Goal: Find specific page/section: Find specific page/section

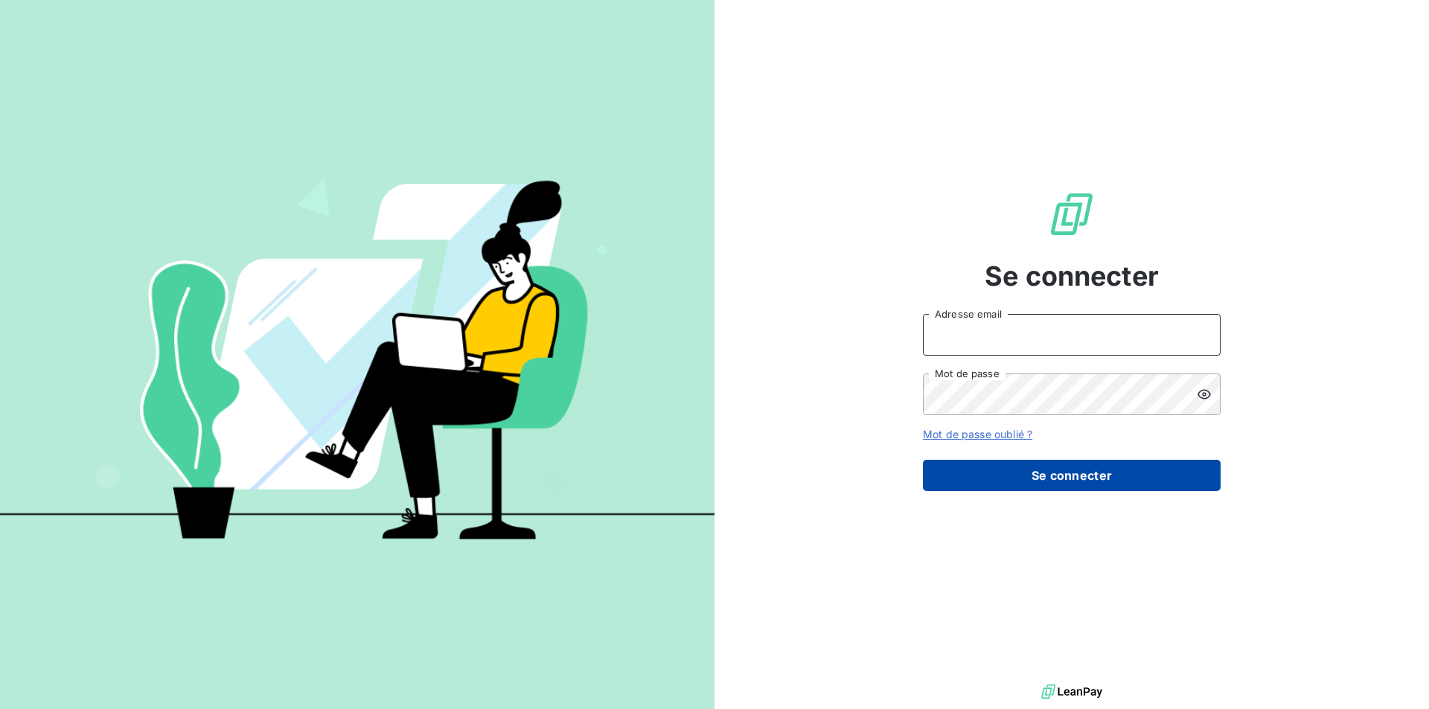
type input "[PERSON_NAME][EMAIL_ADDRESS][PERSON_NAME][DOMAIN_NAME]"
click at [1184, 466] on button "Se connecter" at bounding box center [1072, 475] width 298 height 31
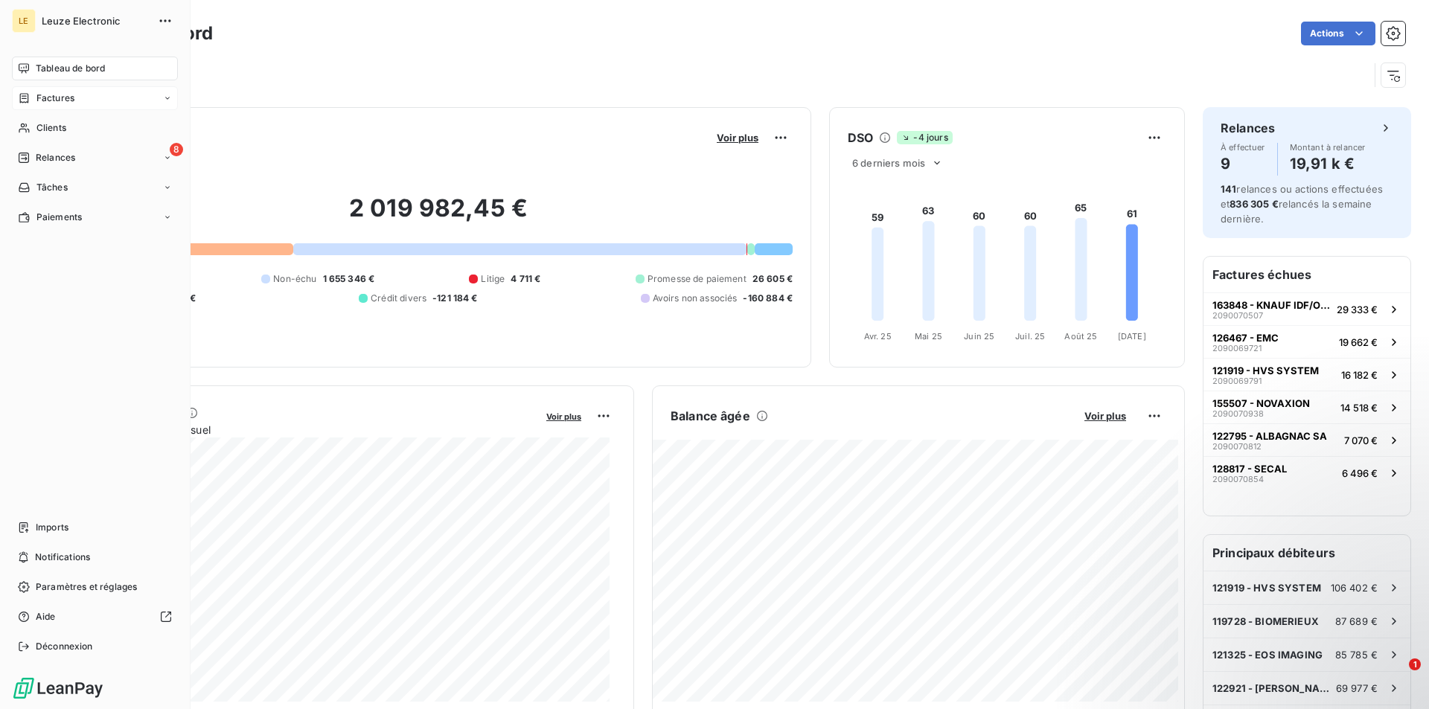
click at [55, 100] on span "Factures" at bounding box center [55, 98] width 38 height 13
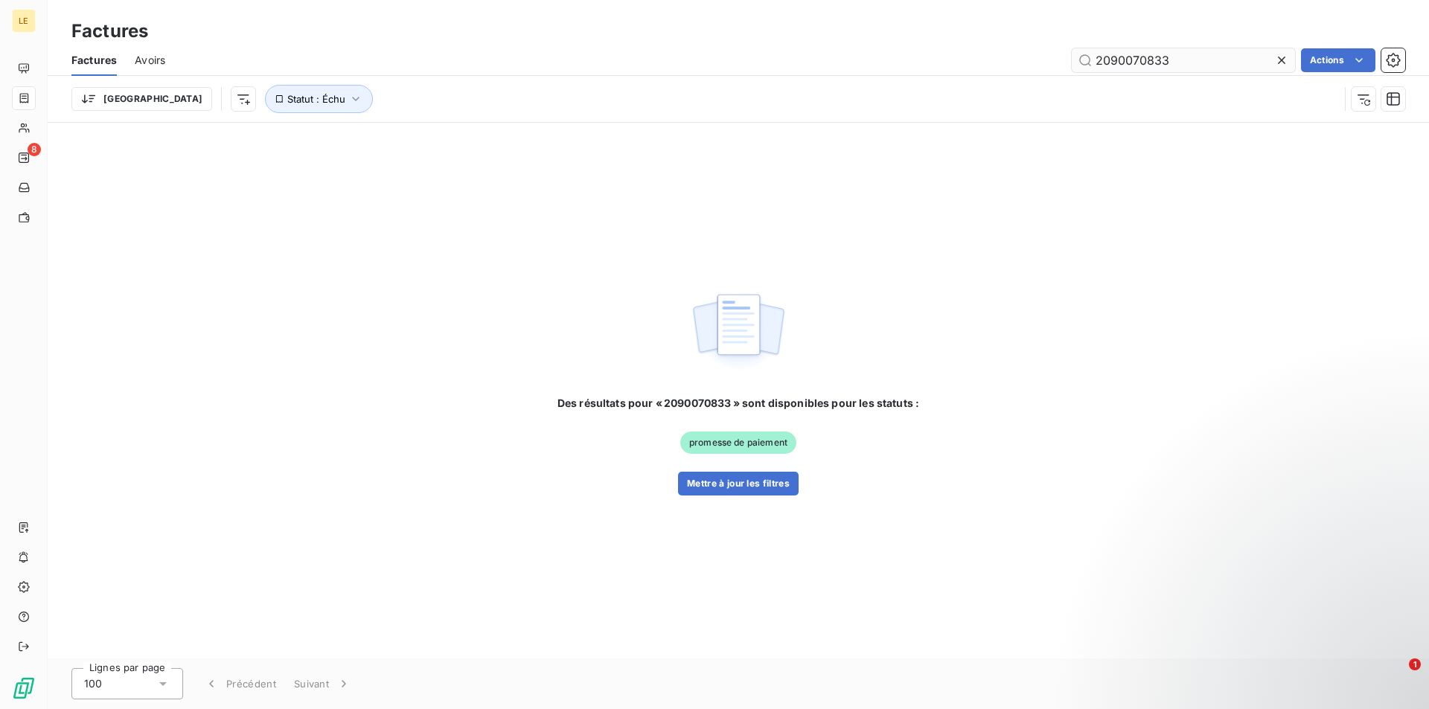
drag, startPoint x: 1281, startPoint y: 60, endPoint x: 1209, endPoint y: 52, distance: 72.7
click at [1282, 60] on icon at bounding box center [1281, 60] width 7 height 7
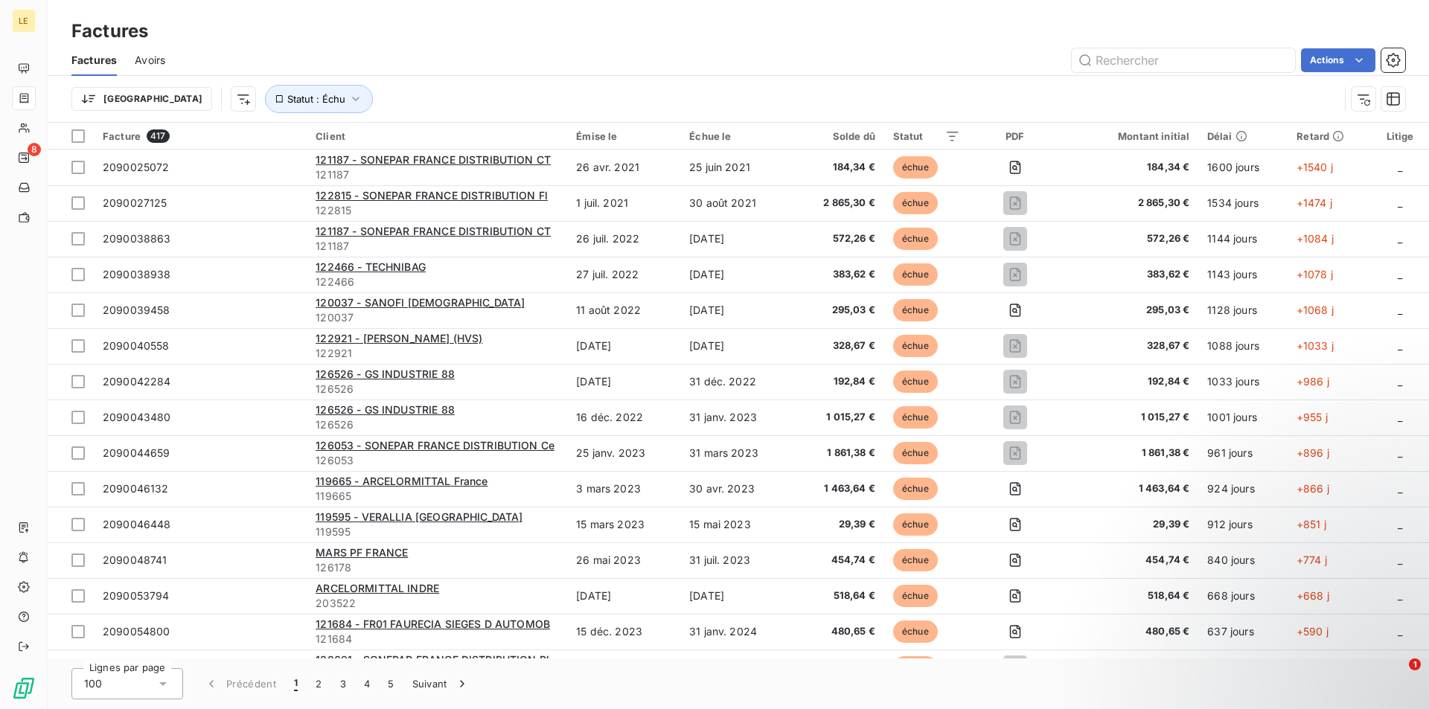
drag, startPoint x: 1155, startPoint y: 69, endPoint x: 1052, endPoint y: 55, distance: 104.4
click at [1052, 55] on div "Actions" at bounding box center [794, 60] width 1222 height 24
paste input "2090071436"
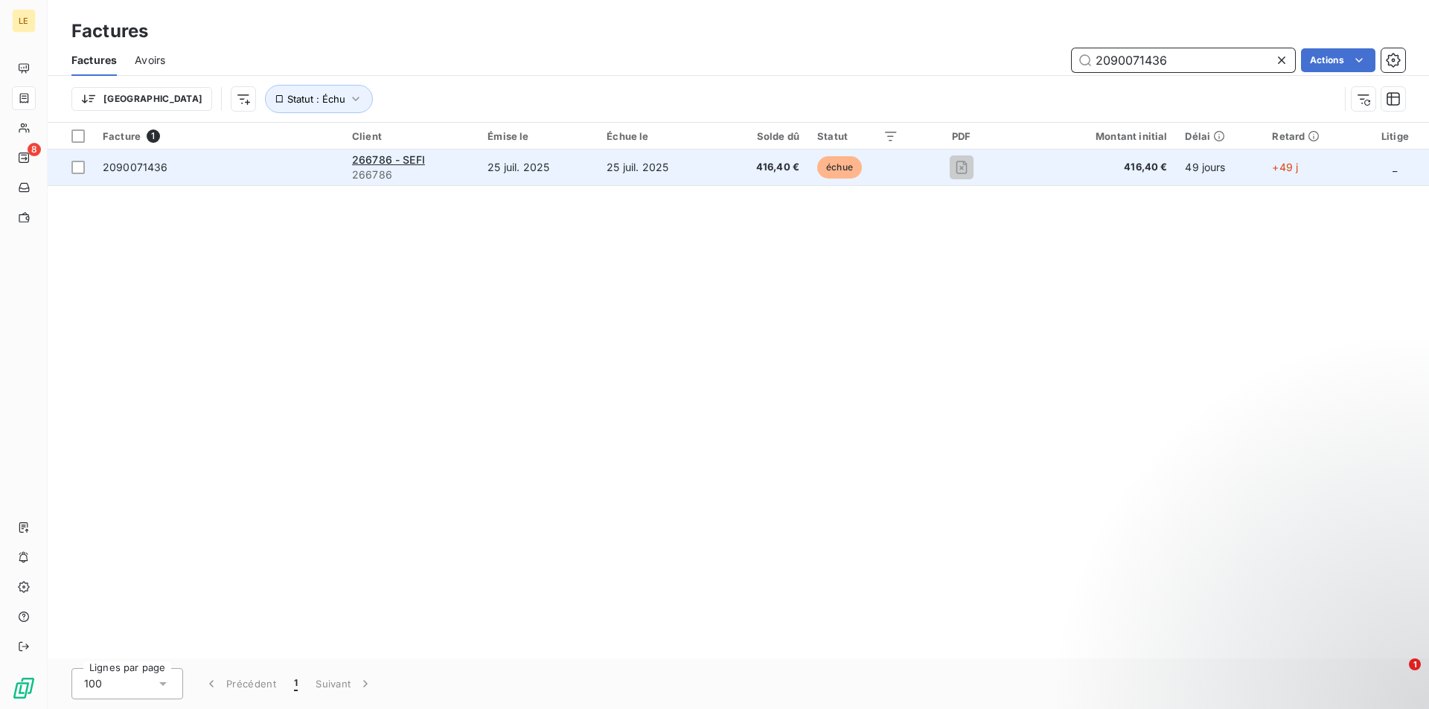
type input "2090071436"
click at [558, 162] on td "25 juil. 2025" at bounding box center [538, 168] width 119 height 36
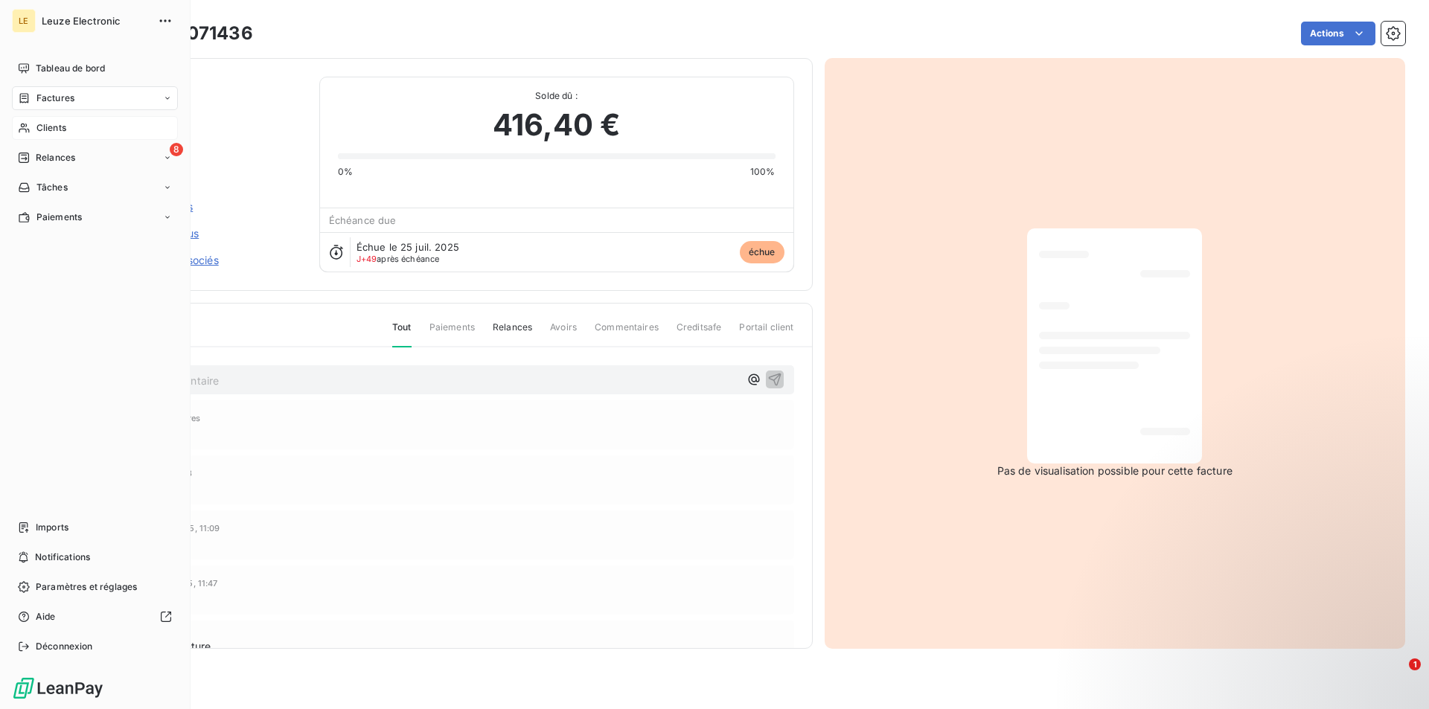
click at [77, 133] on div "Clients" at bounding box center [95, 128] width 166 height 24
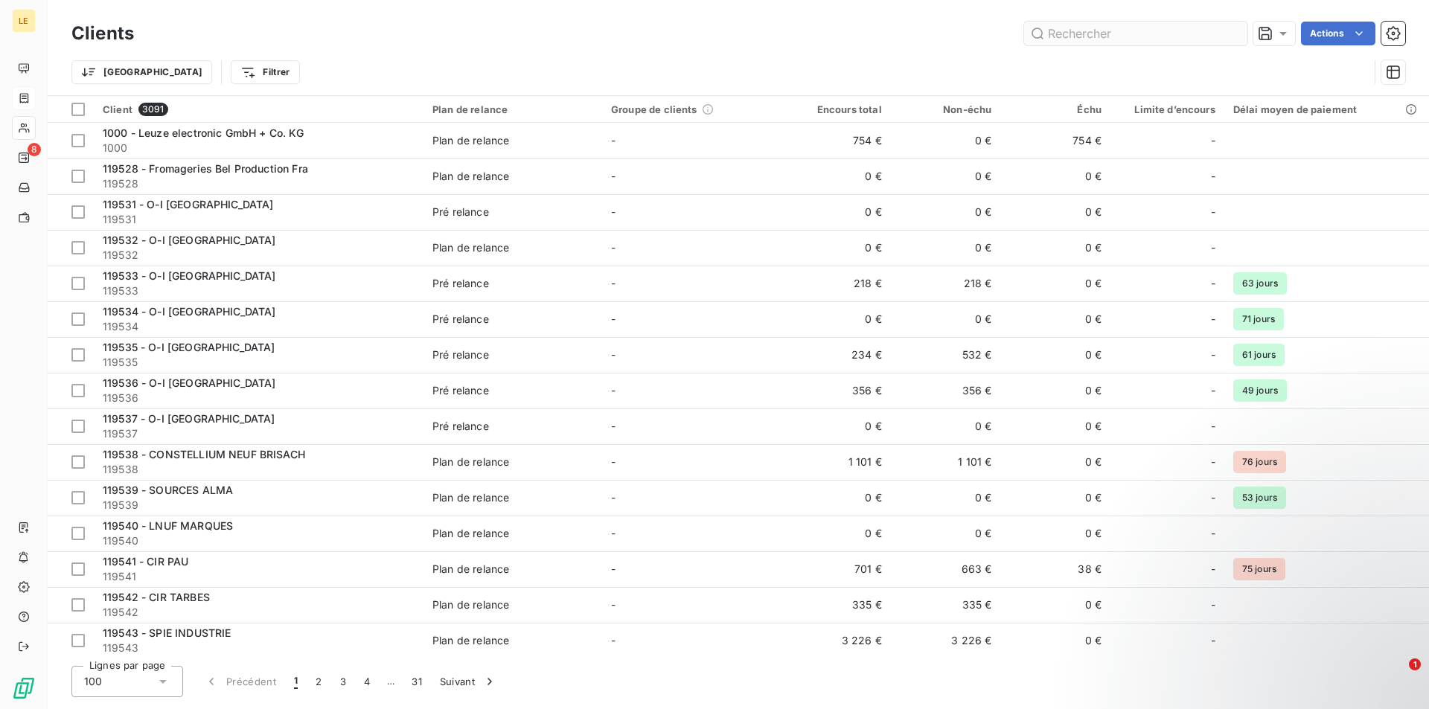
type input "[EMAIL_ADDRESS][DOMAIN_NAME]"
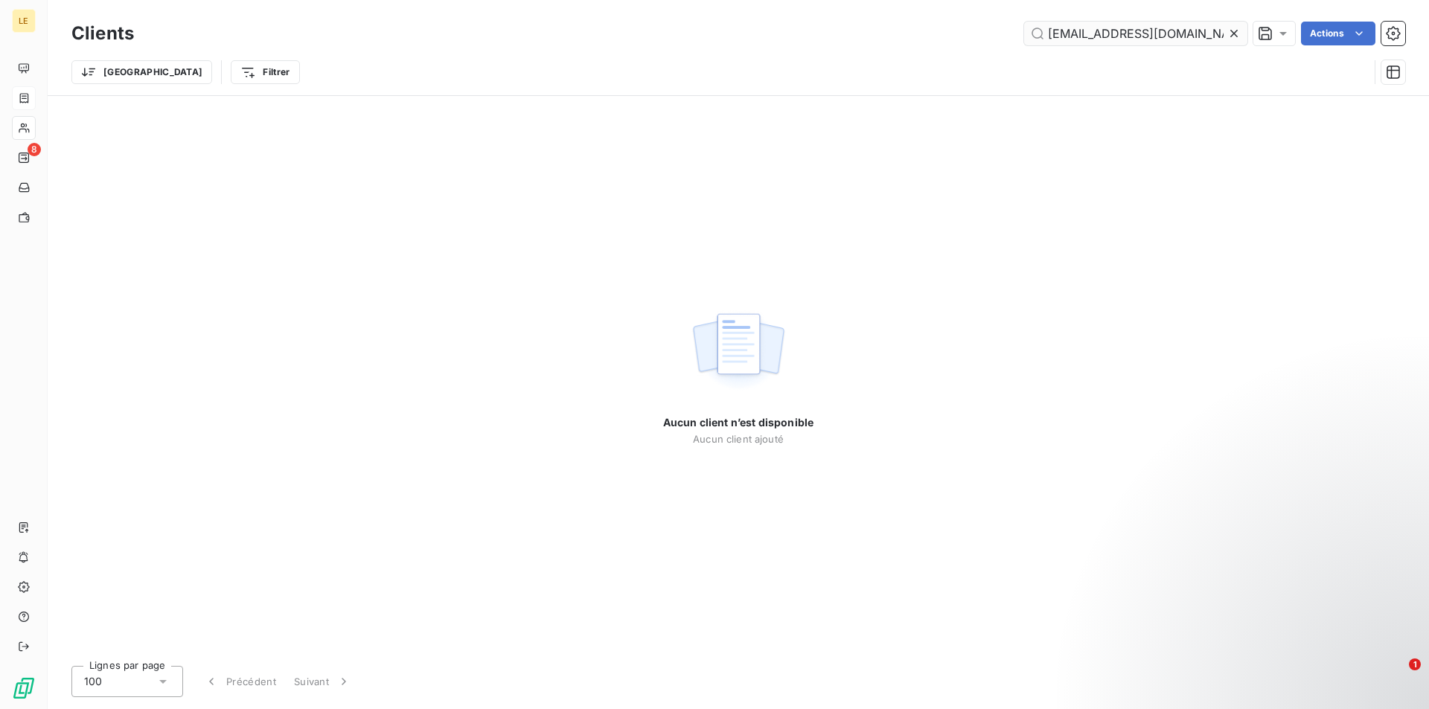
drag, startPoint x: 1213, startPoint y: 29, endPoint x: 1038, endPoint y: 43, distance: 176.2
click at [1038, 43] on input "[EMAIL_ADDRESS][DOMAIN_NAME]" at bounding box center [1135, 34] width 223 height 24
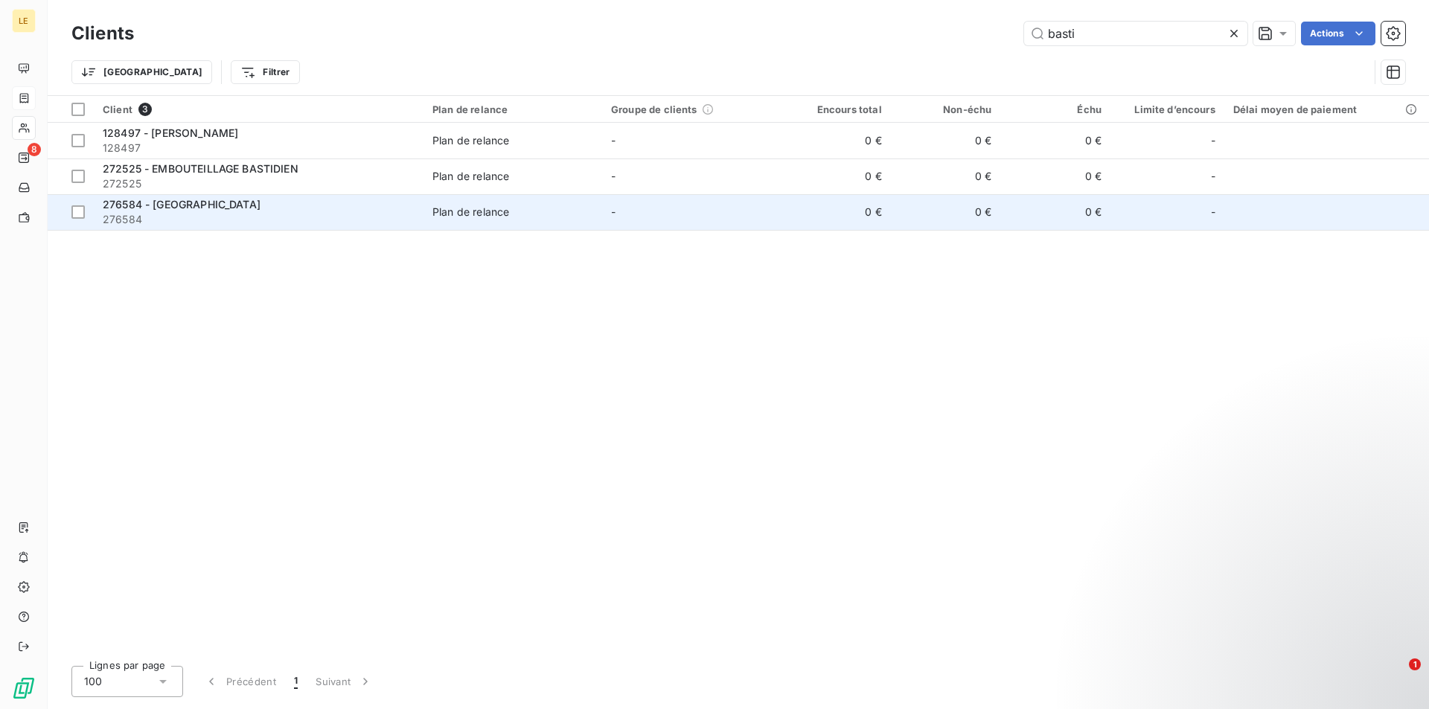
type input "basti"
click at [382, 208] on div "276584 - [GEOGRAPHIC_DATA]" at bounding box center [259, 204] width 312 height 15
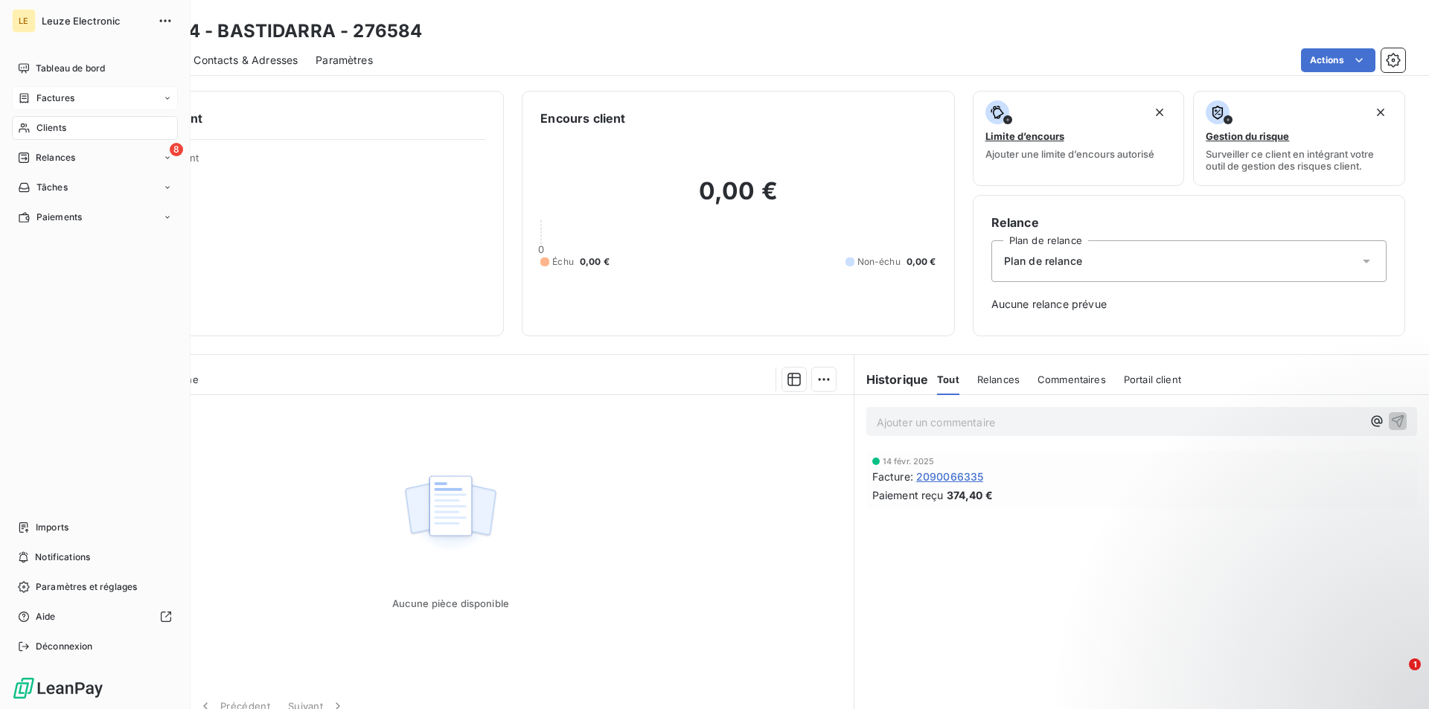
click at [87, 127] on div "Clients" at bounding box center [95, 128] width 166 height 24
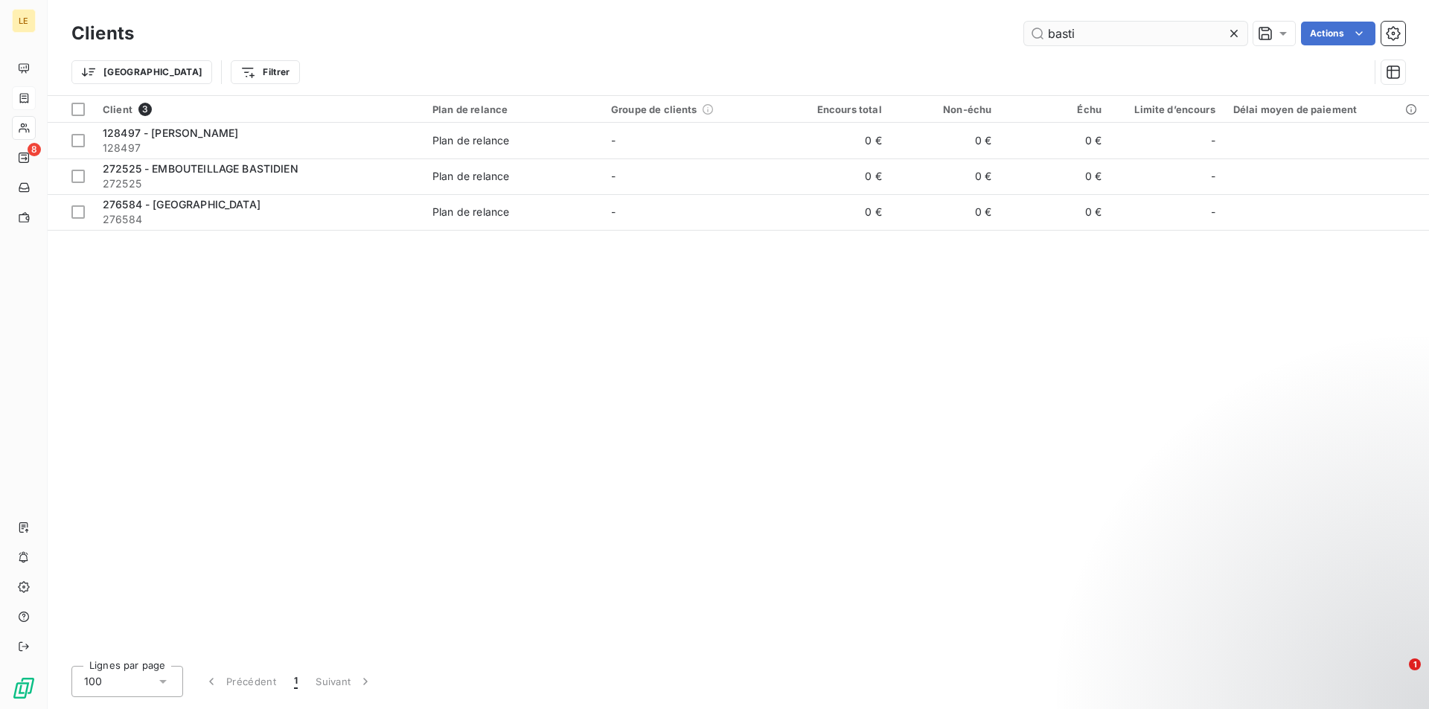
click at [1180, 36] on input "basti" at bounding box center [1135, 34] width 223 height 24
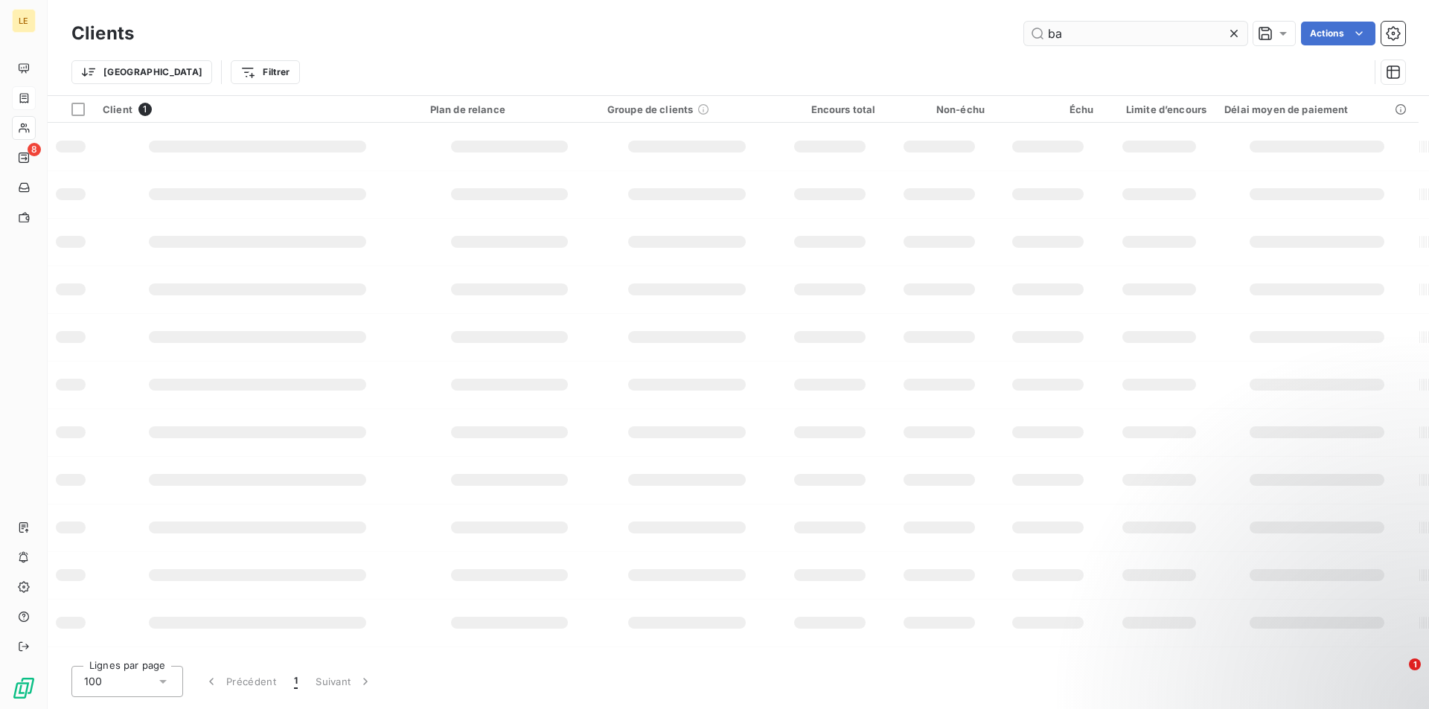
type input "b"
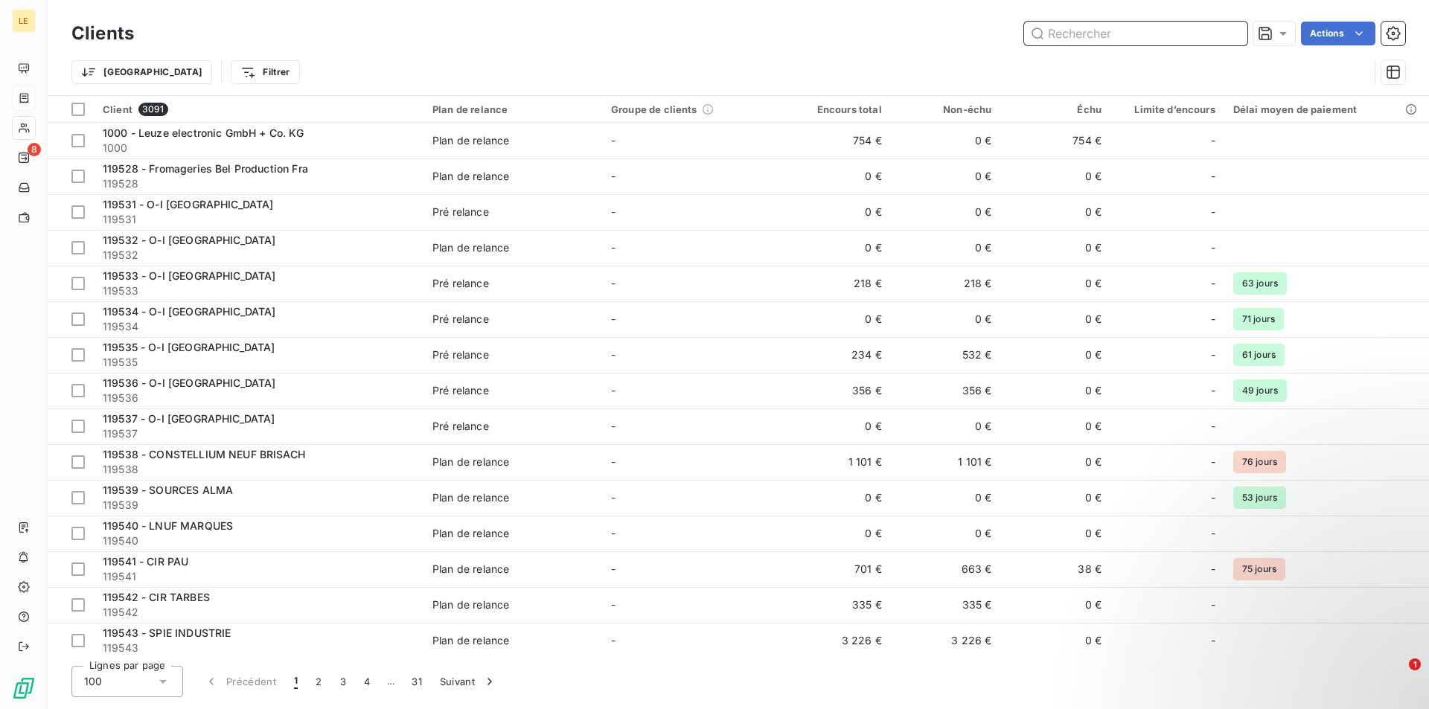
paste input "276584"
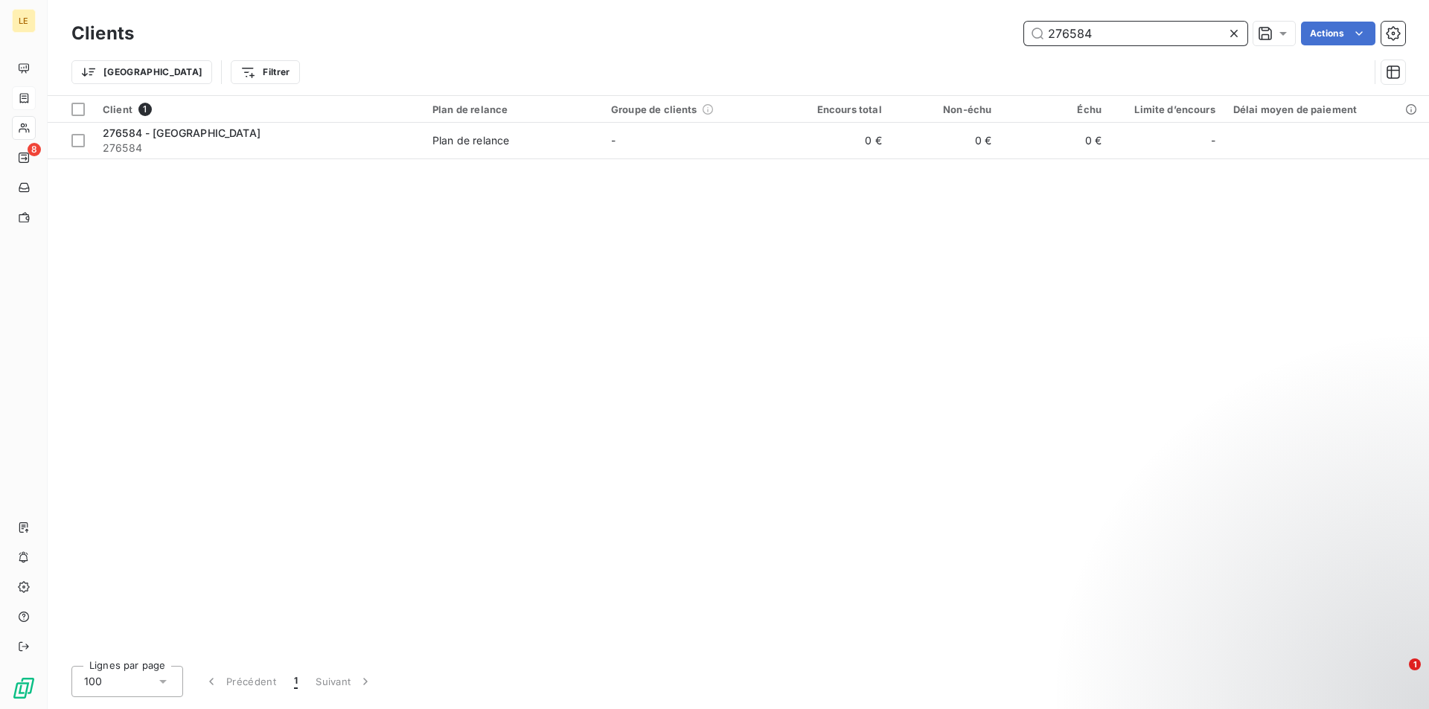
type input "276584"
